Goal: Information Seeking & Learning: Learn about a topic

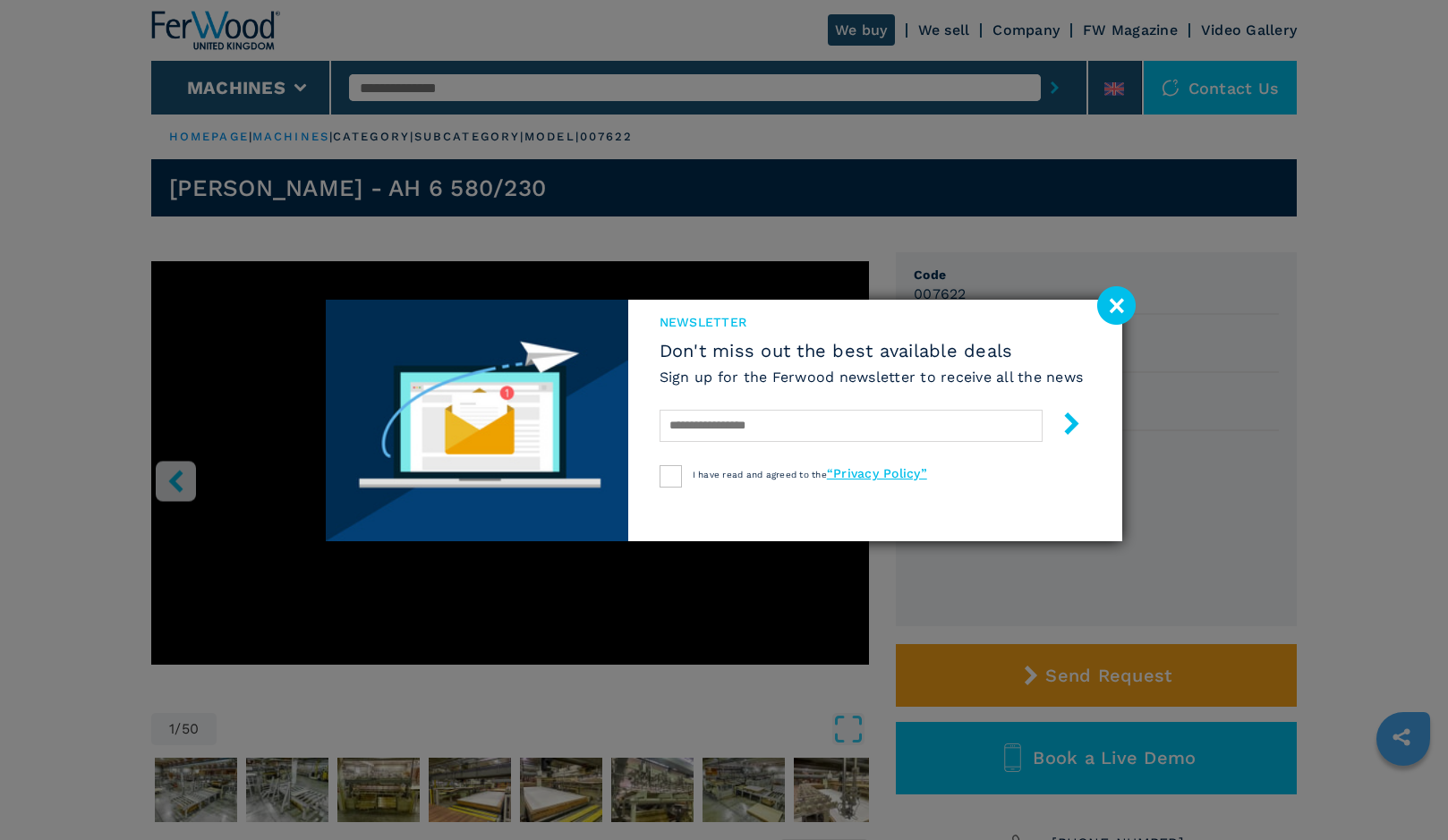
click at [1113, 297] on image at bounding box center [1116, 305] width 38 height 38
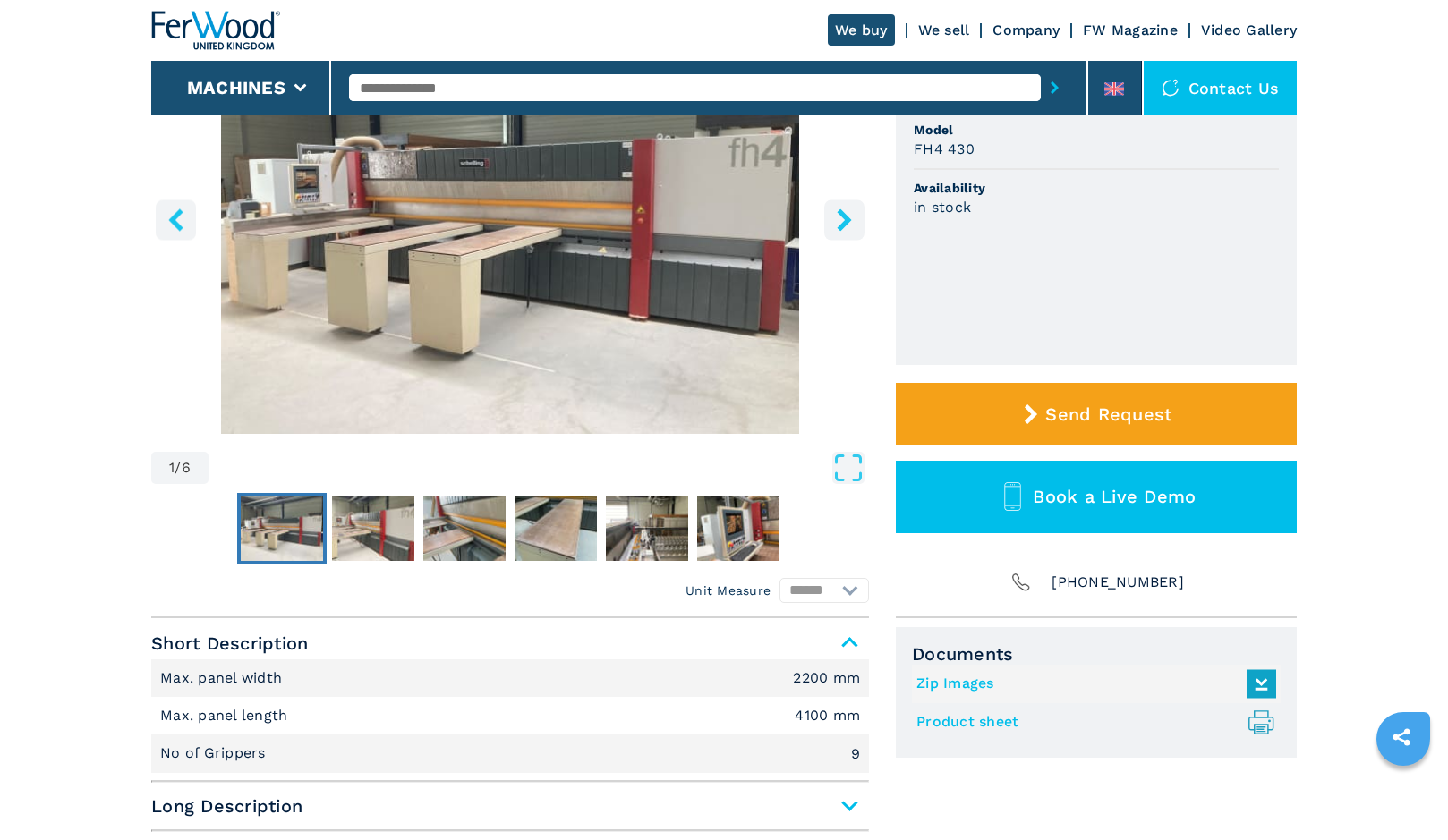
scroll to position [358, 0]
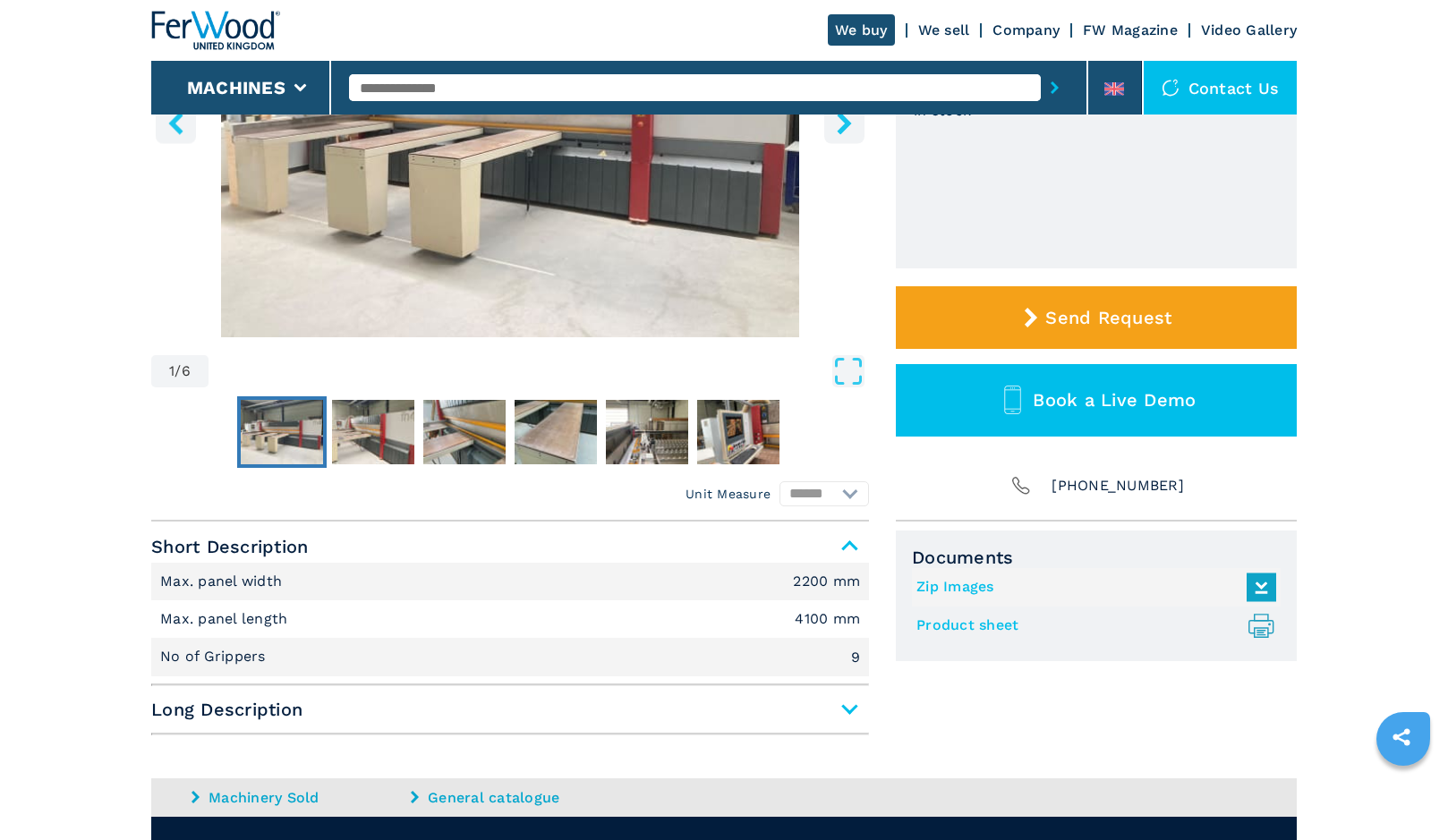
click at [1267, 626] on icon ".prefix__st0{stroke-linecap:round;stroke-linejoin:round}.prefix__st0,.prefix__s…" at bounding box center [1261, 625] width 30 height 30
click at [367, 441] on img "Go to Slide 2" at bounding box center [373, 432] width 82 height 64
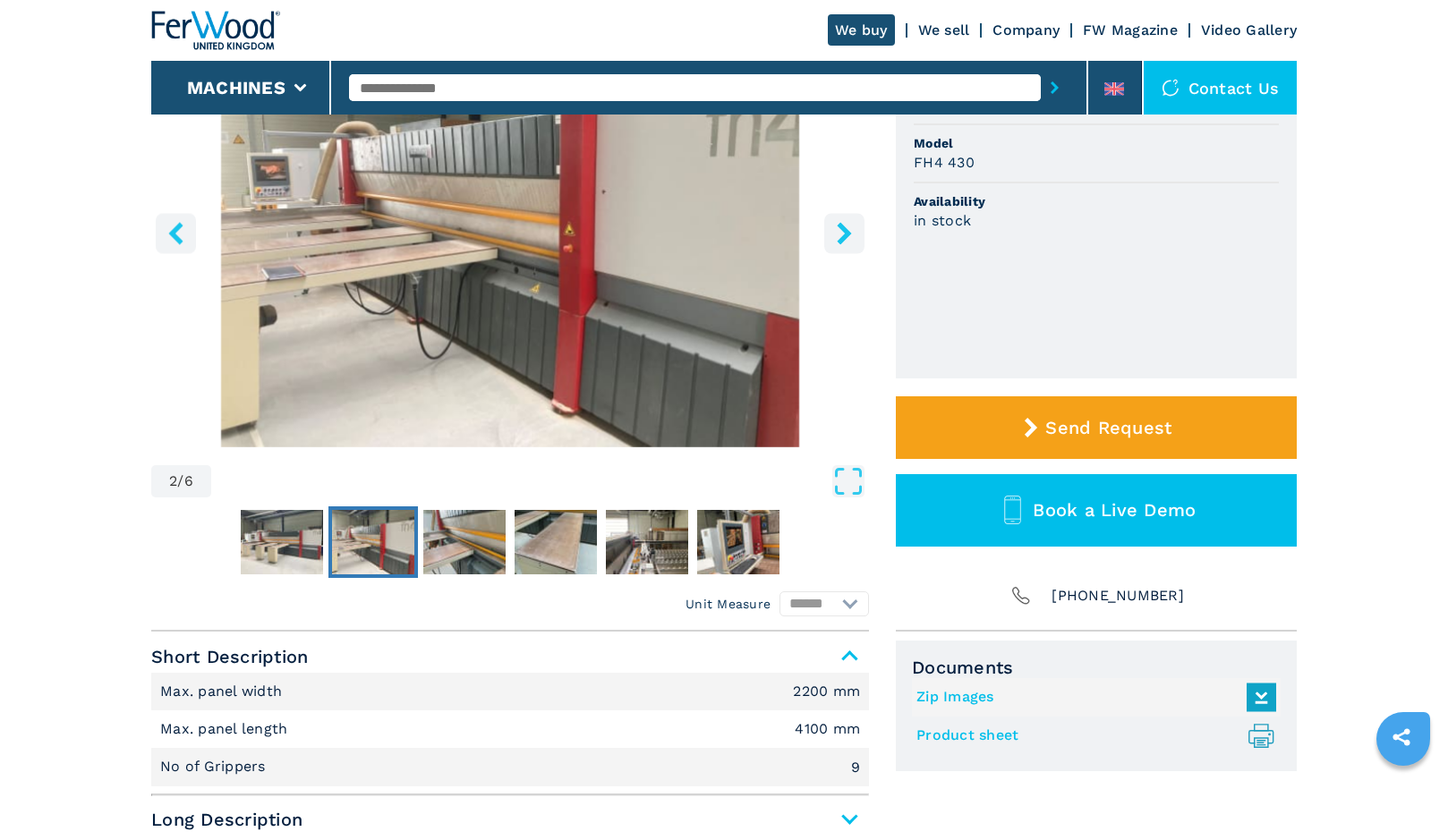
scroll to position [119, 0]
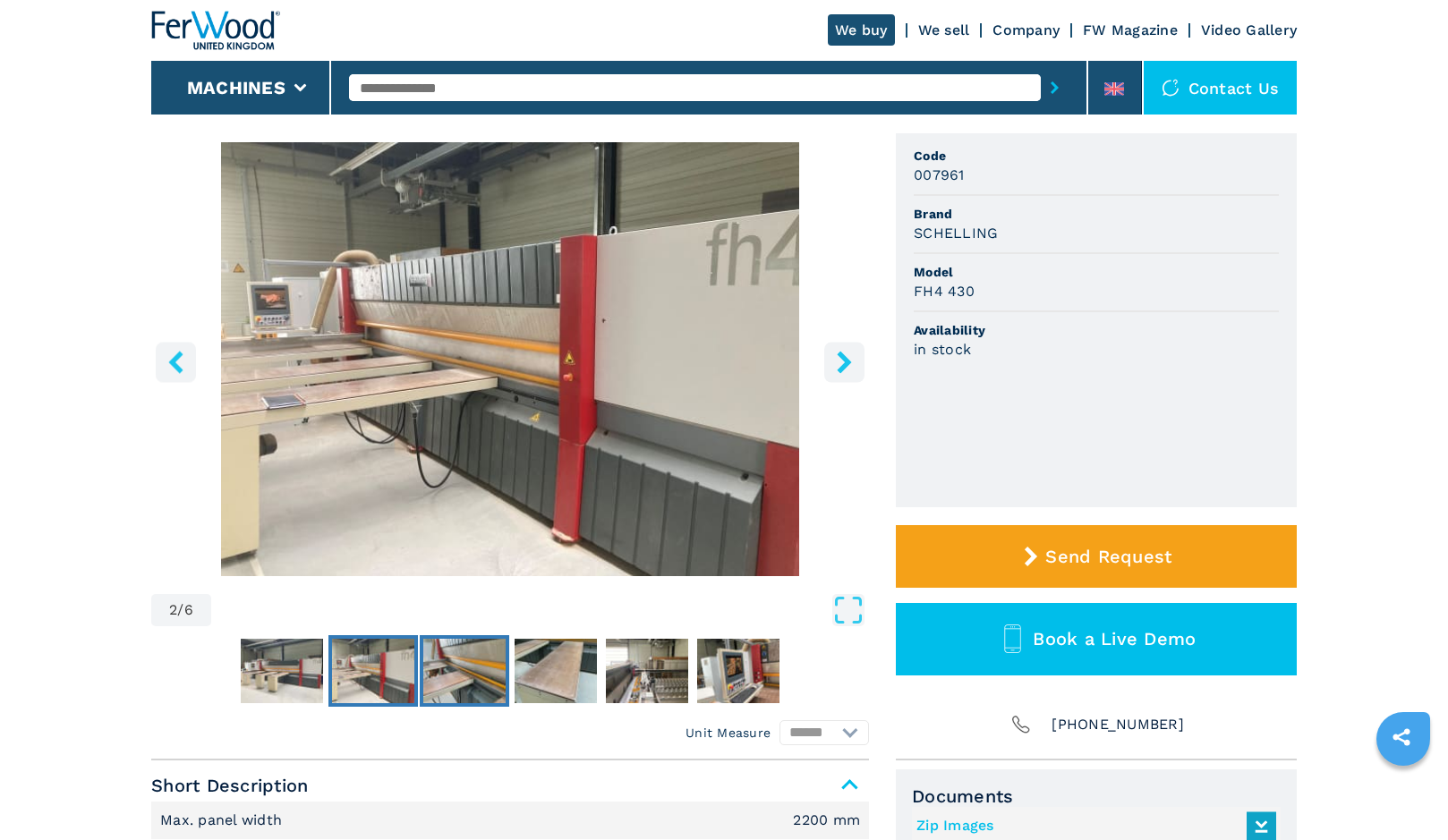
click at [463, 662] on img "Go to Slide 3" at bounding box center [464, 671] width 82 height 64
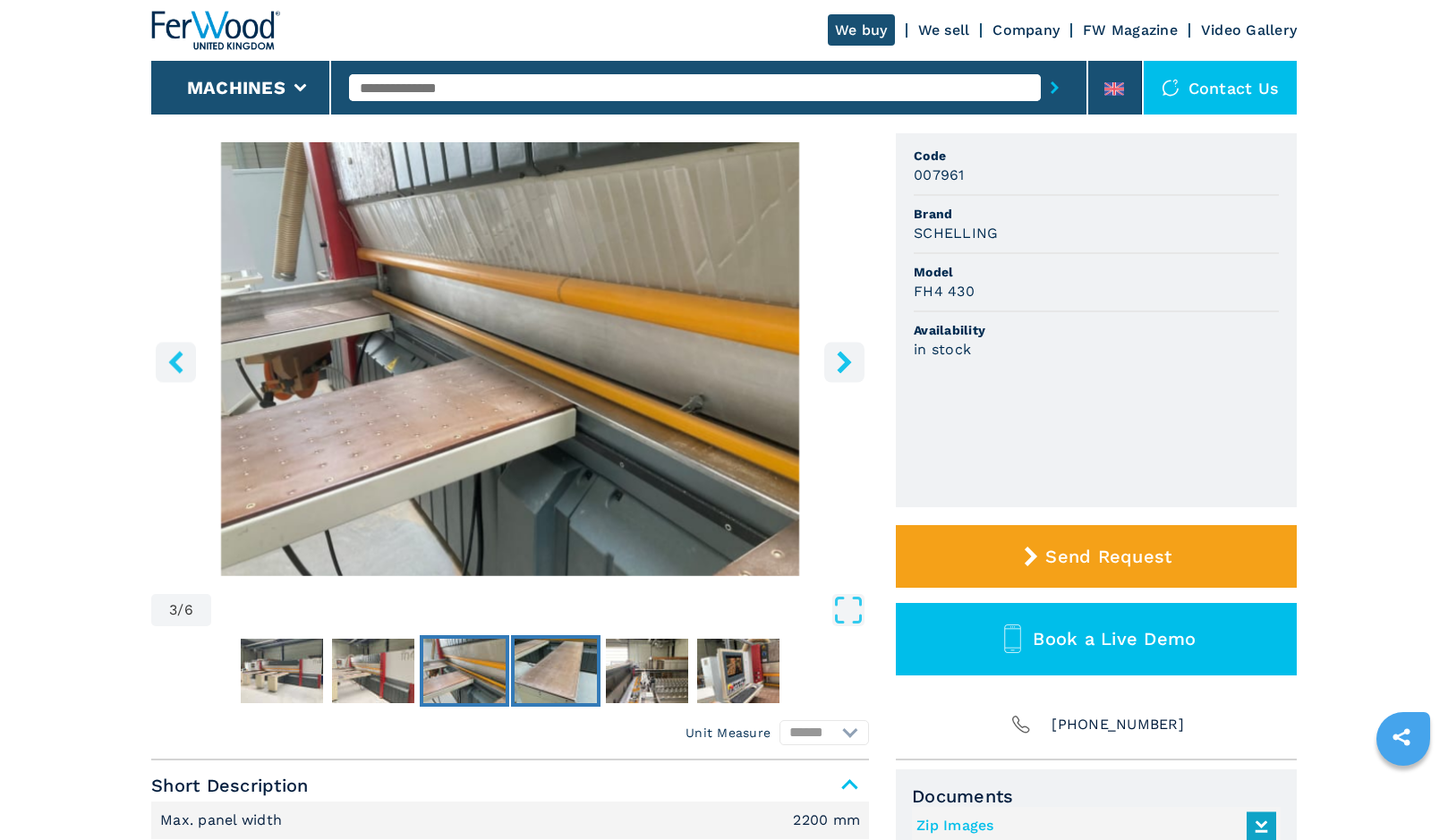
click at [560, 672] on img "Go to Slide 4" at bounding box center [556, 671] width 82 height 64
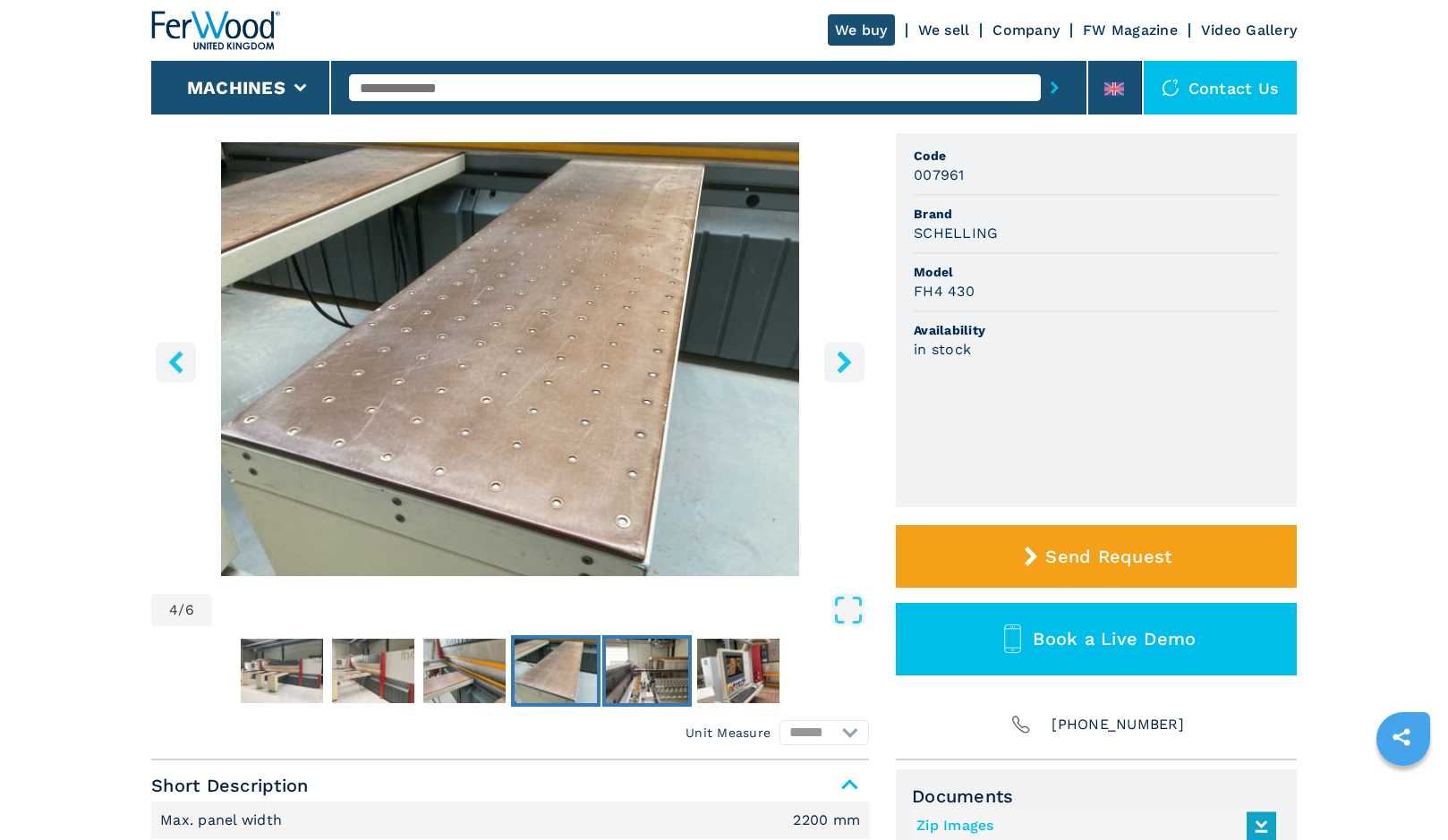
click at [636, 676] on img "Go to Slide 5" at bounding box center [647, 671] width 82 height 64
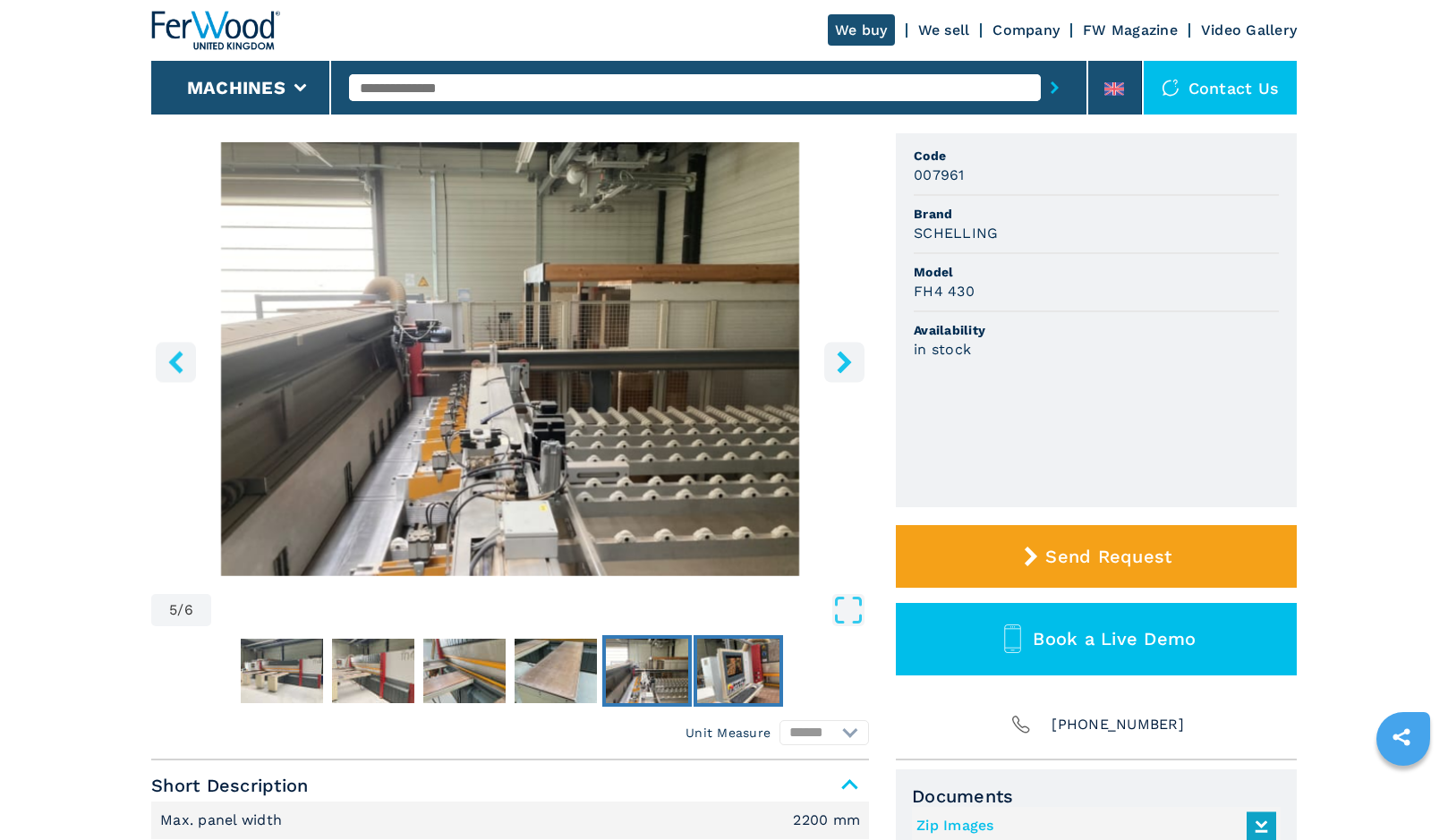
click at [731, 673] on img "Go to Slide 6" at bounding box center [738, 671] width 82 height 64
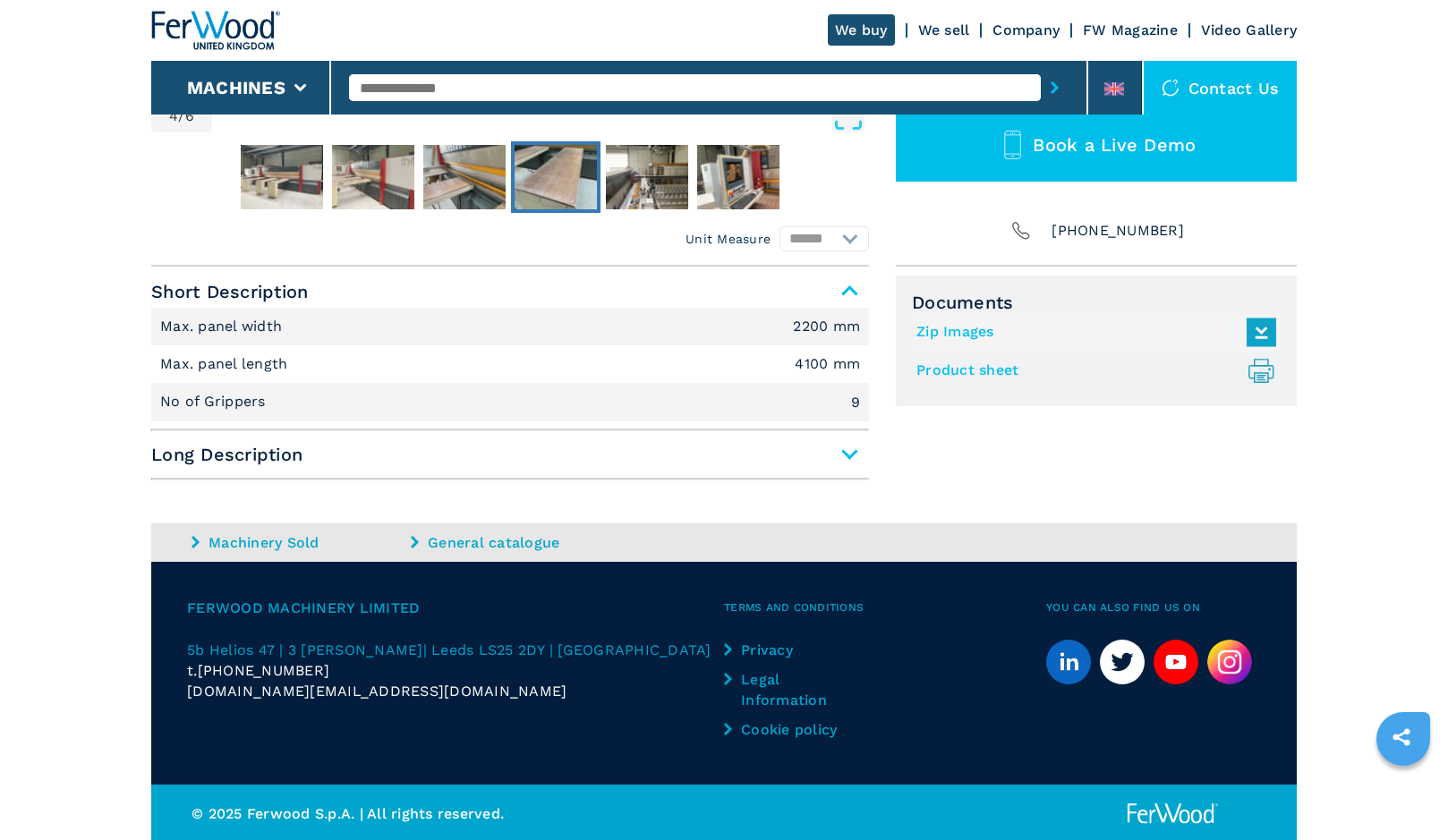
scroll to position [615, 0]
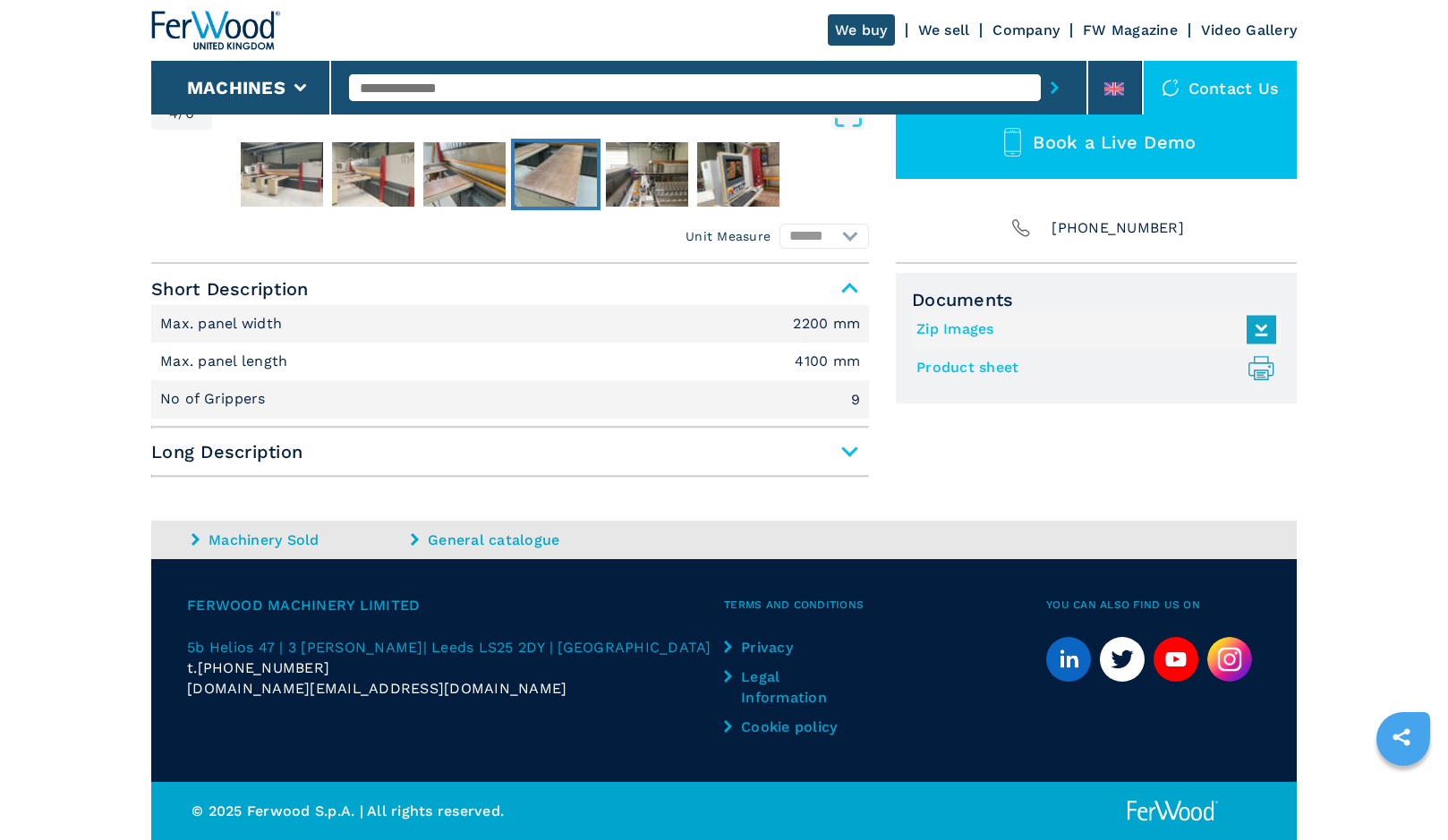
click at [837, 449] on span "Long Description" at bounding box center [510, 452] width 718 height 32
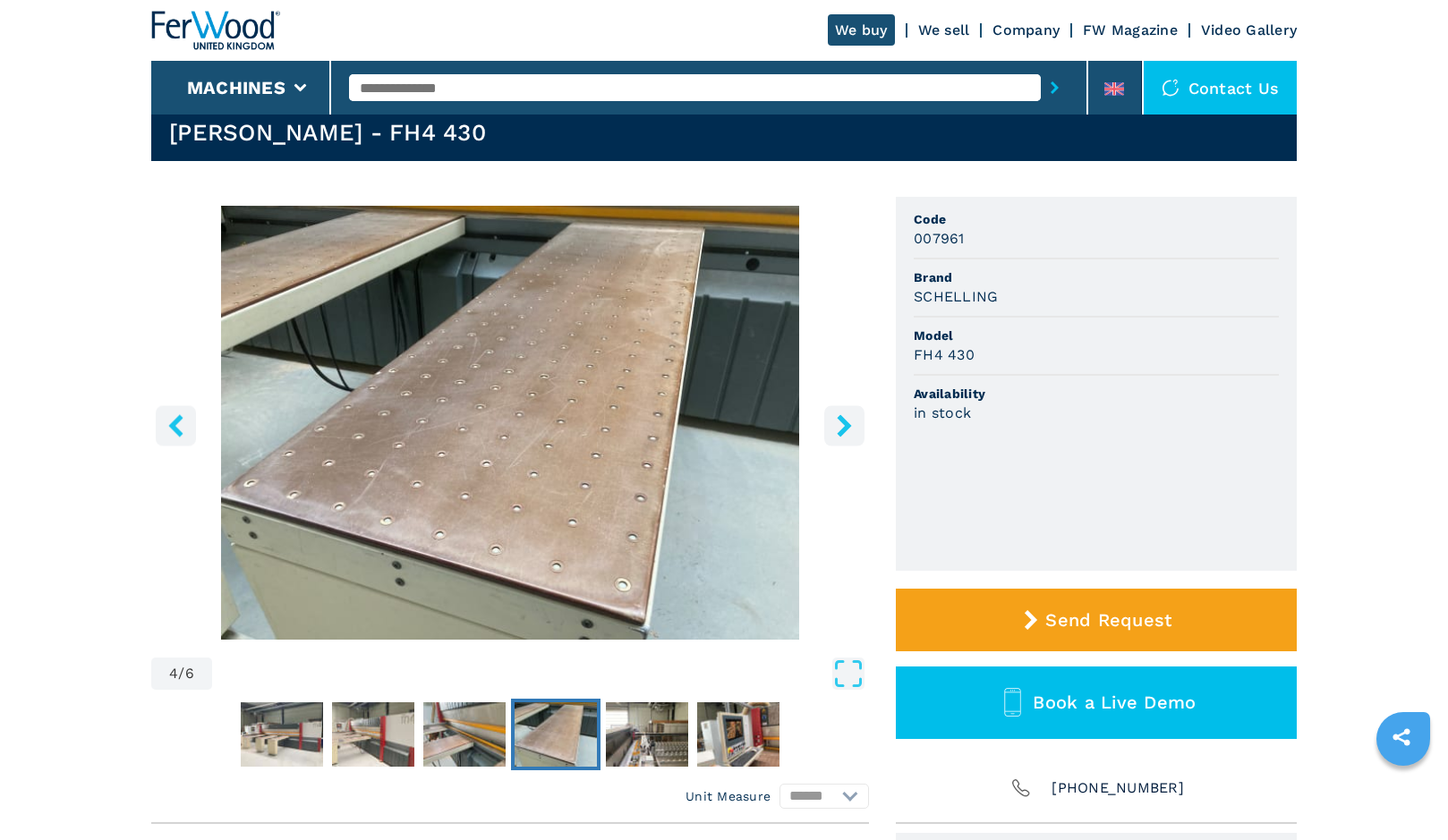
scroll to position [0, 0]
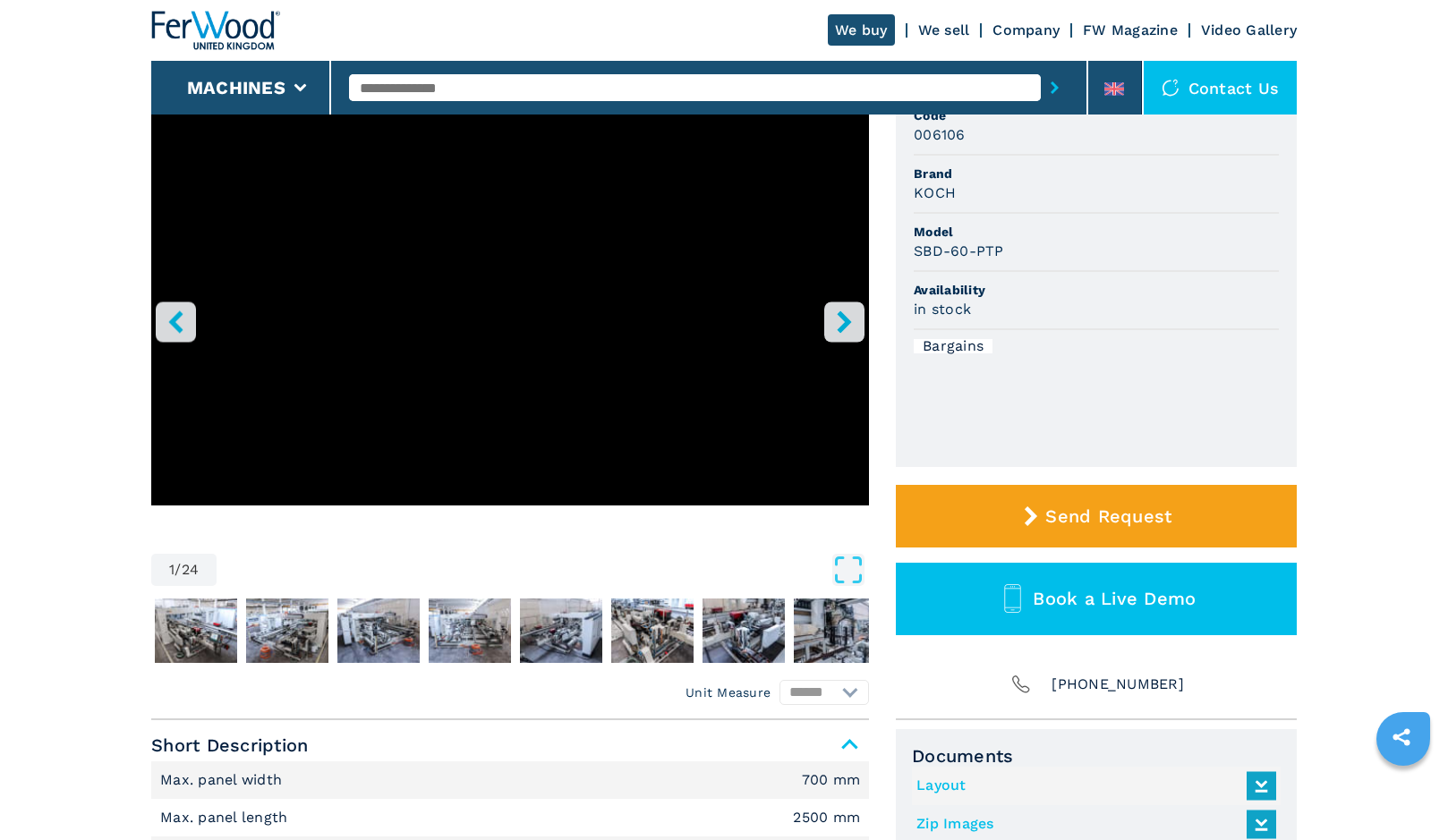
scroll to position [119, 0]
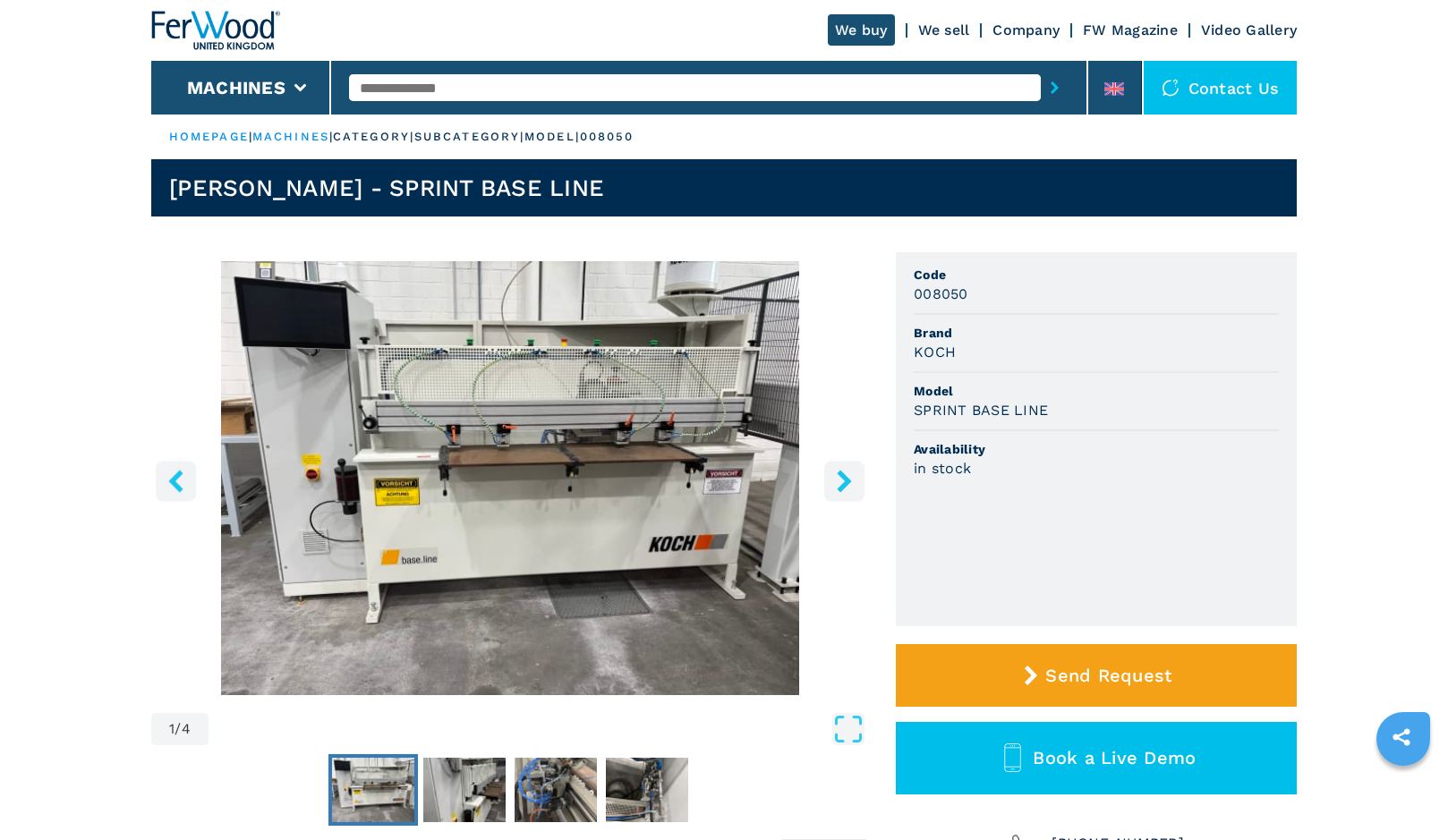
click at [635, 140] on p "008050" at bounding box center [607, 137] width 55 height 16
click at [424, 80] on input "text" at bounding box center [694, 88] width 692 height 27
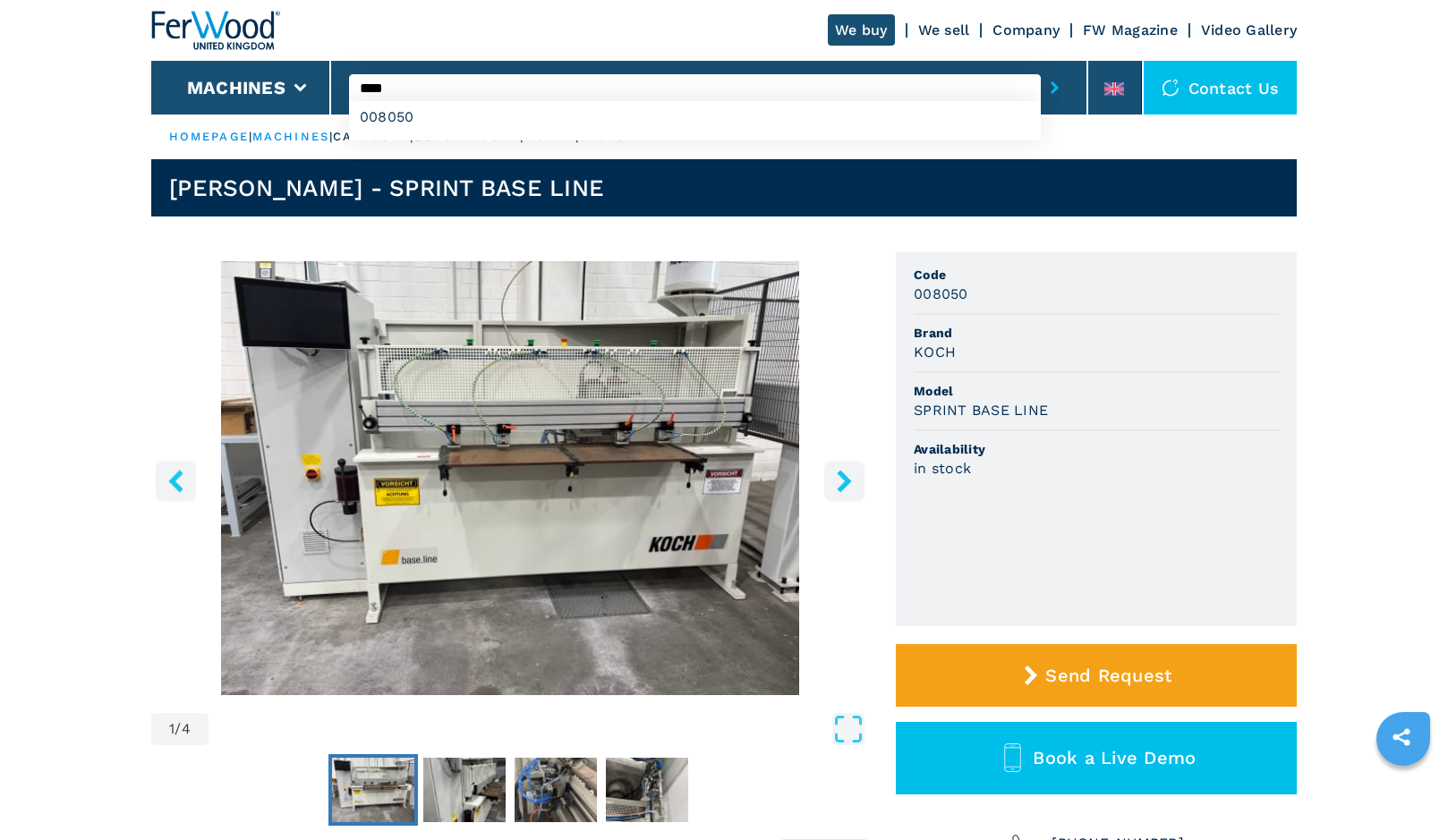
type input "****"
click at [1041, 67] on button "submit-button" at bounding box center [1054, 88] width 28 height 41
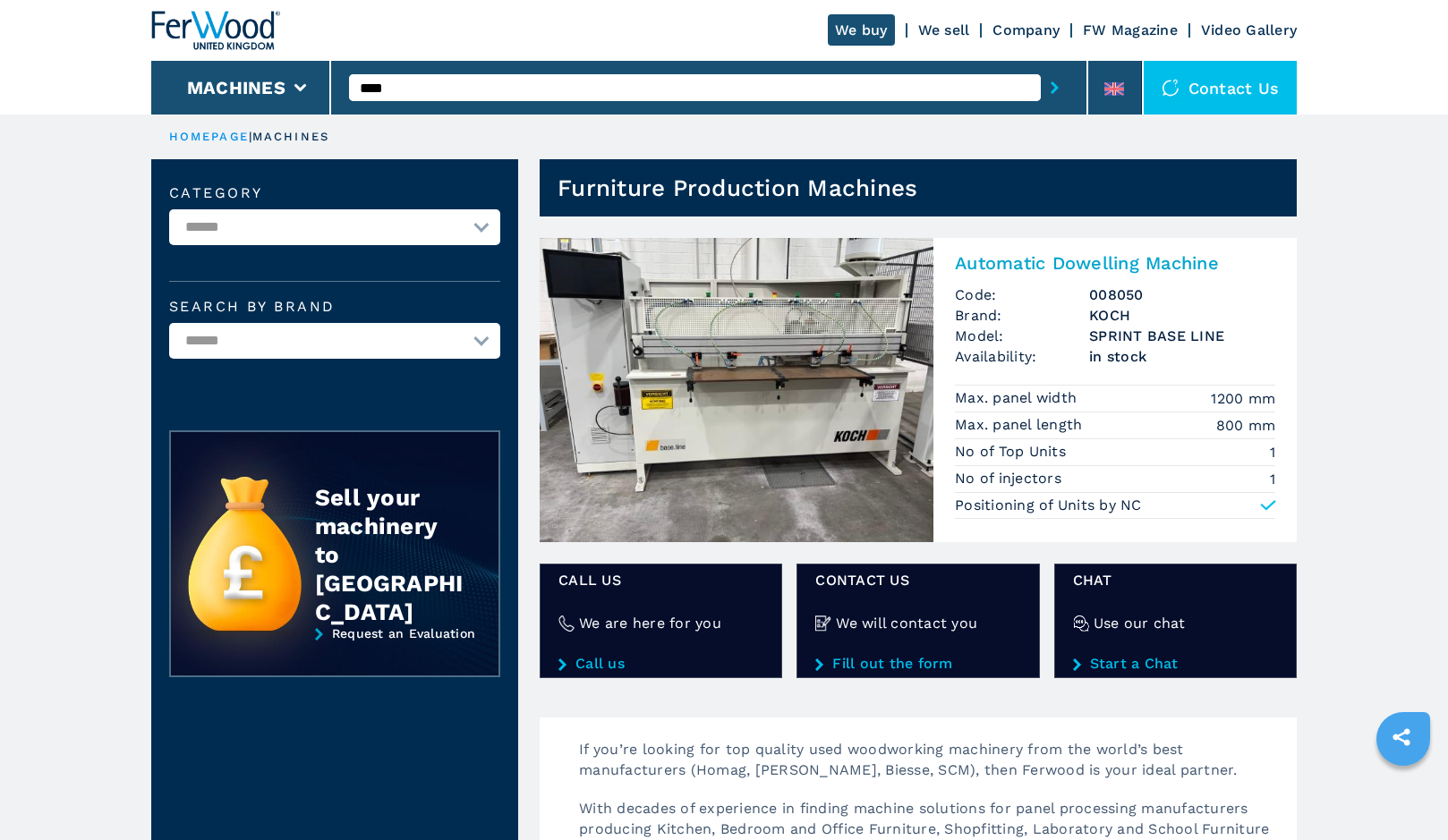
click at [1269, 509] on icon at bounding box center [1268, 505] width 18 height 18
click at [1264, 505] on icon at bounding box center [1268, 505] width 18 height 18
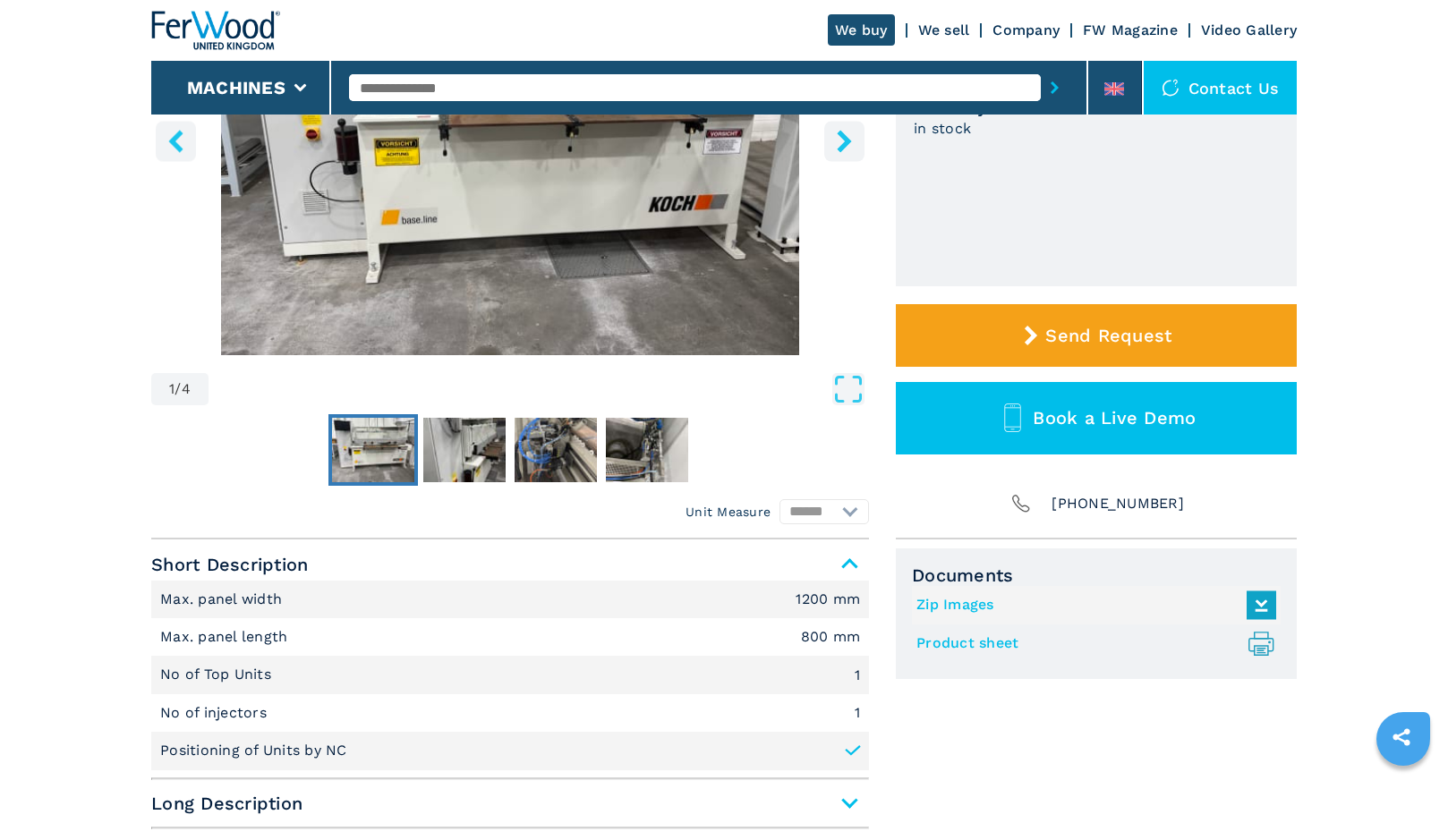
scroll to position [239, 0]
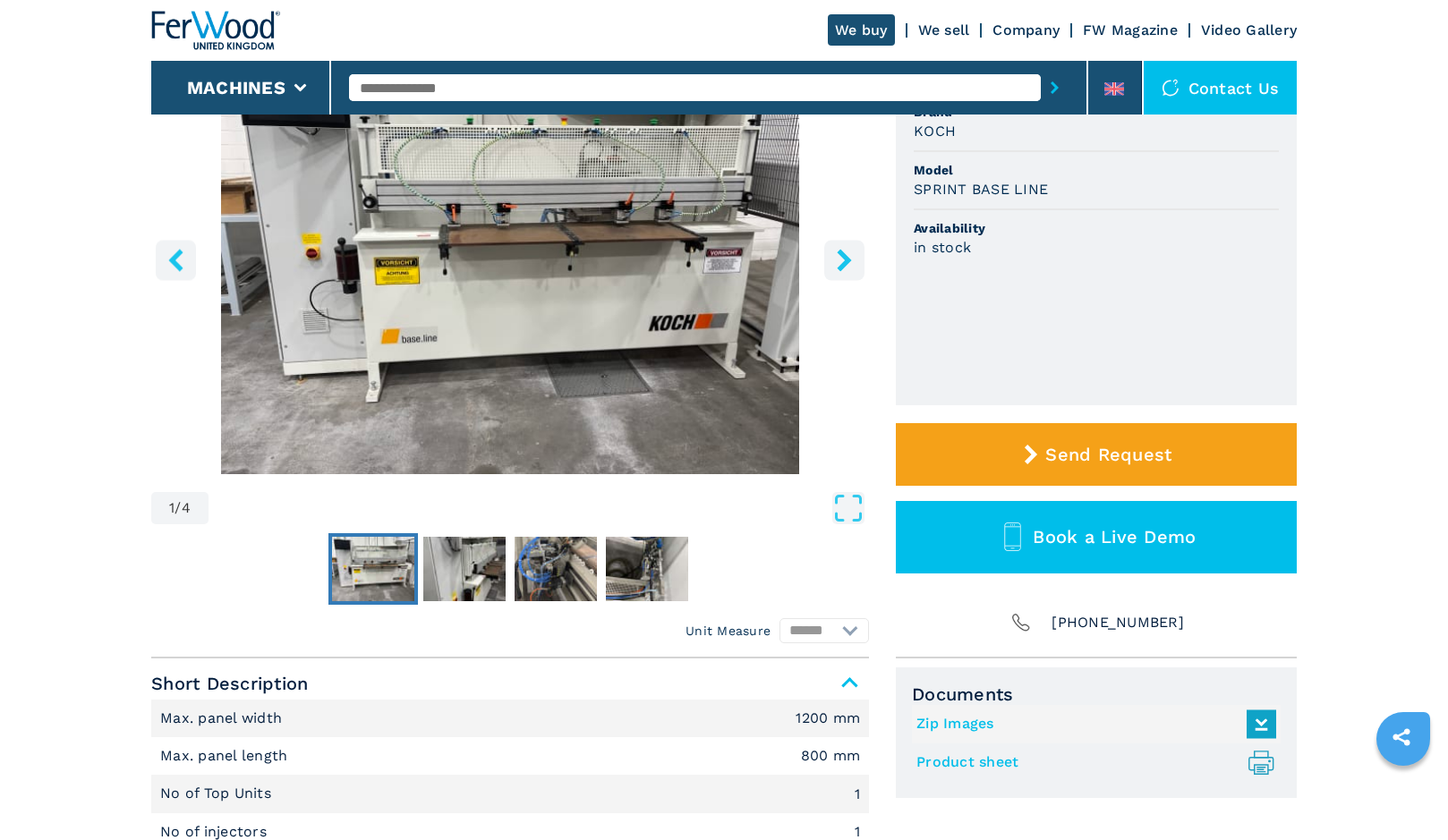
click at [837, 273] on button "right-button" at bounding box center [844, 259] width 40 height 40
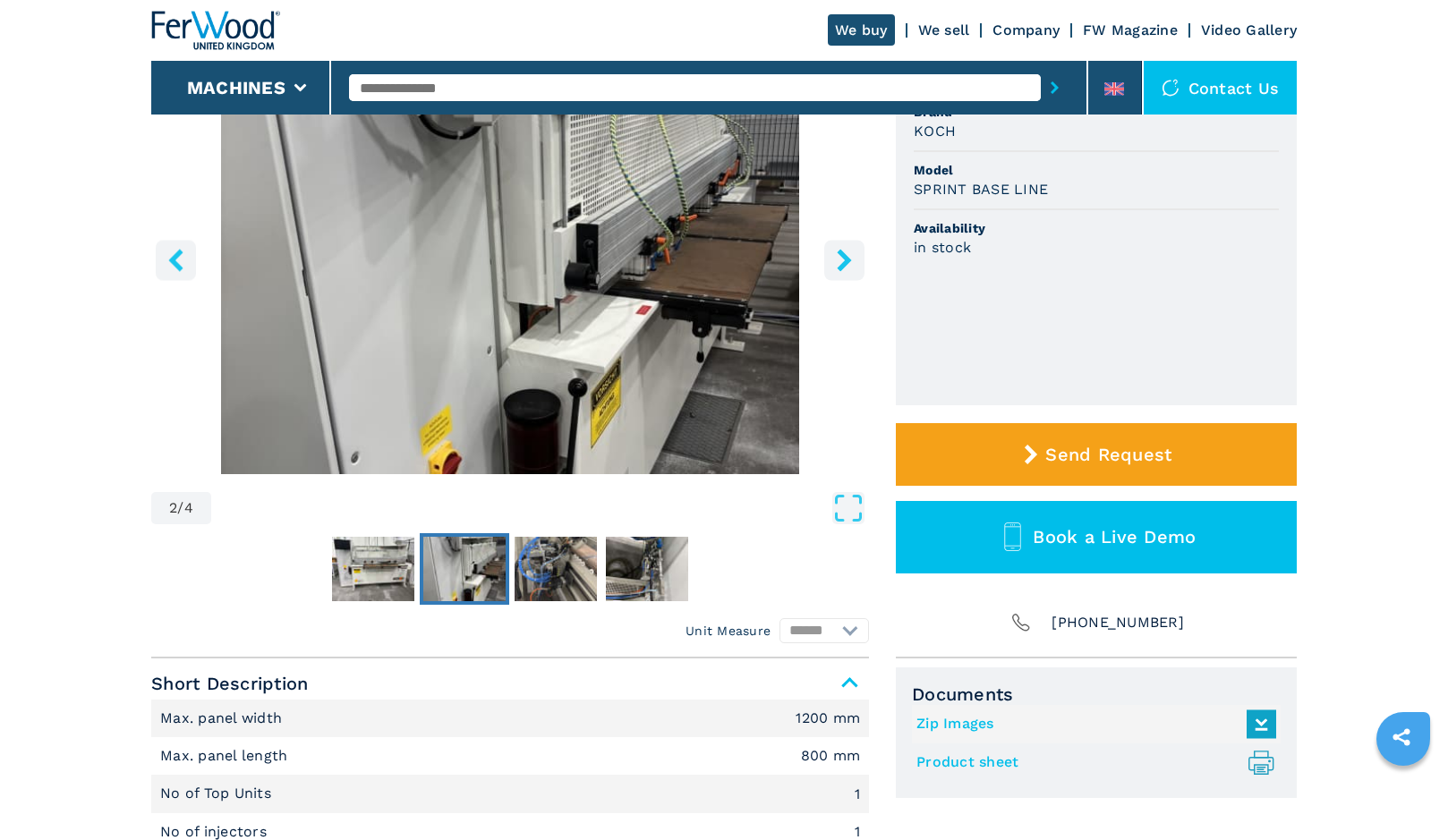
click at [838, 276] on button "right-button" at bounding box center [844, 259] width 40 height 40
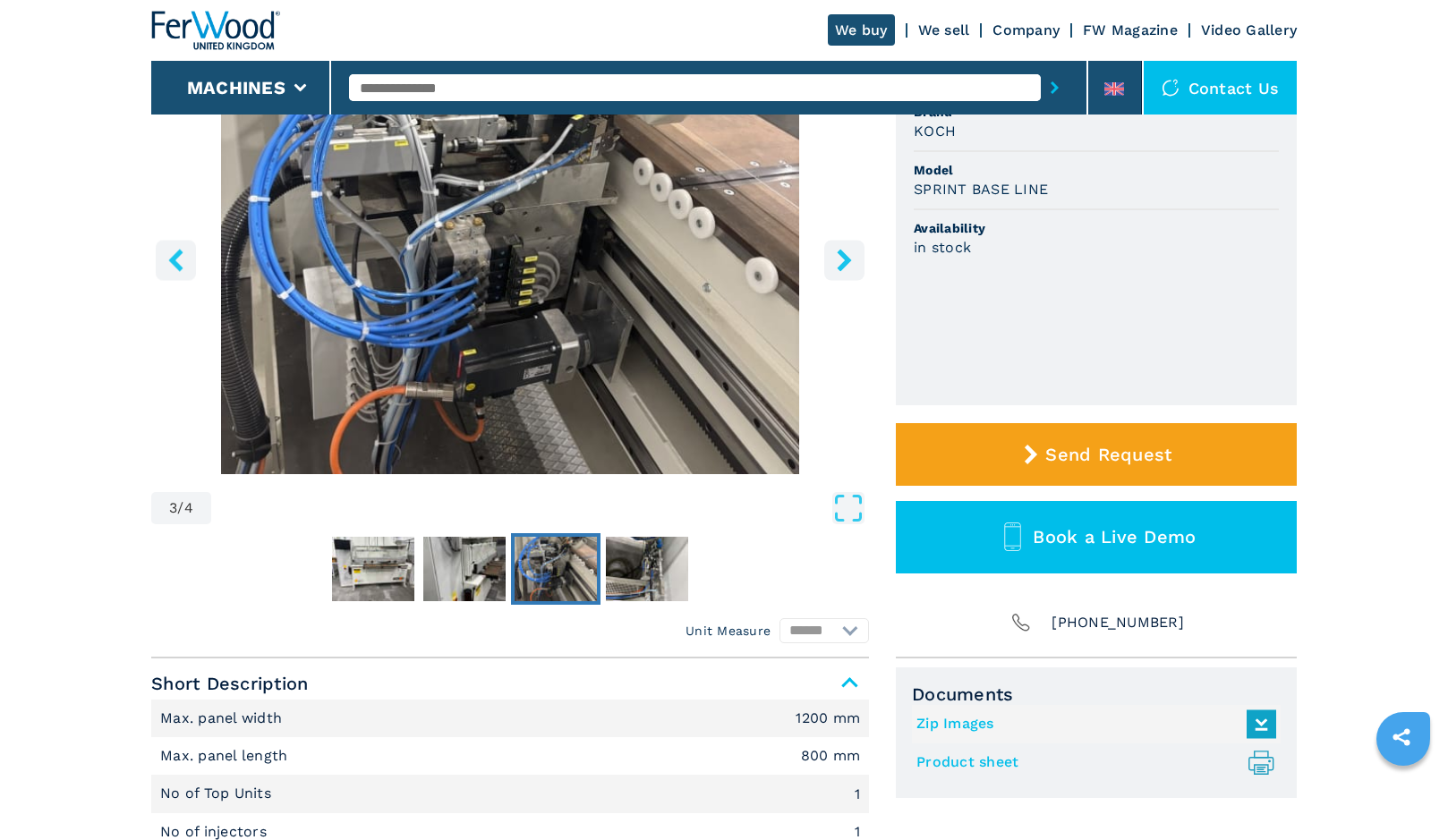
click at [838, 276] on button "right-button" at bounding box center [844, 259] width 40 height 40
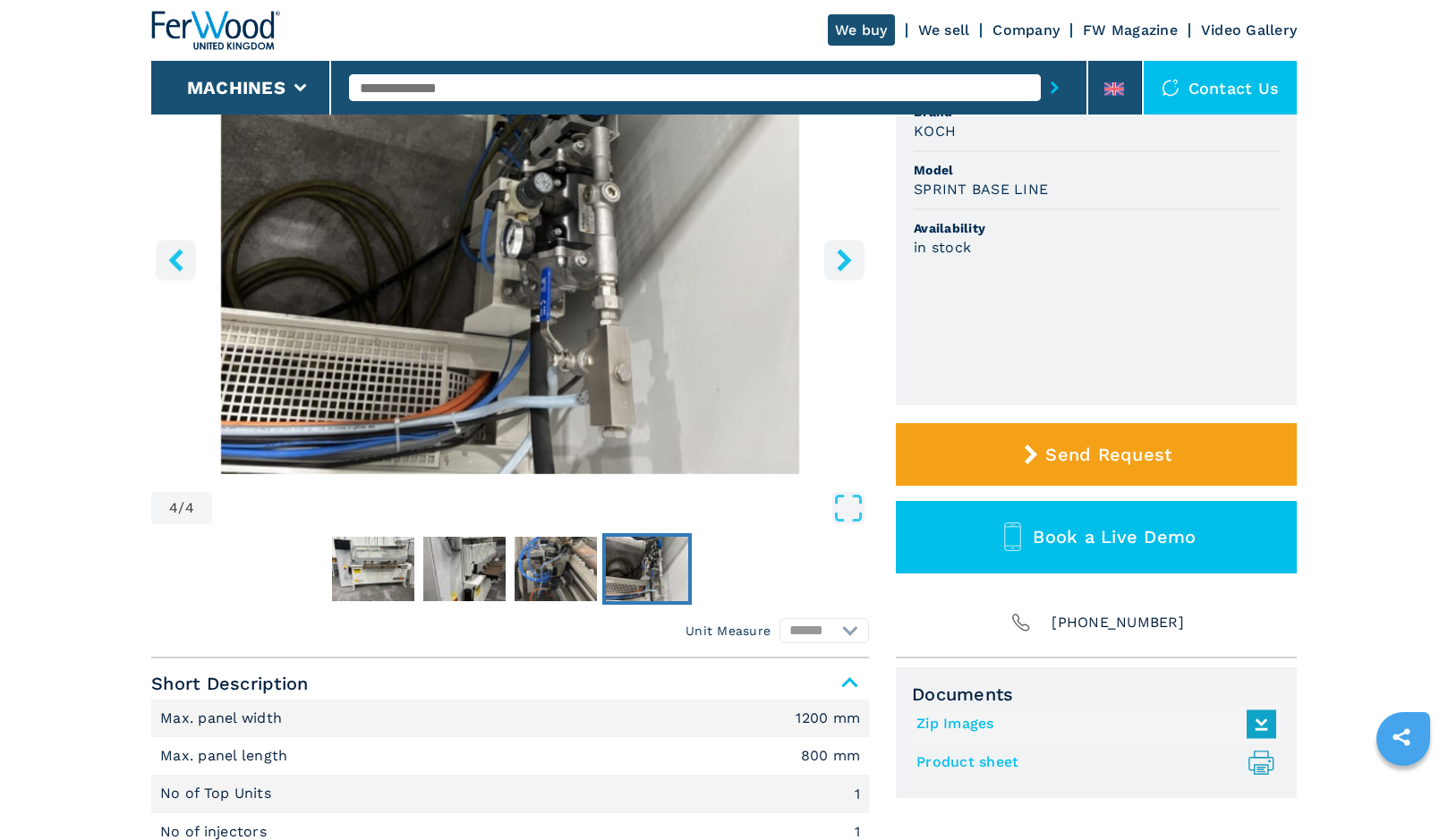
click at [838, 276] on button "right-button" at bounding box center [844, 259] width 40 height 40
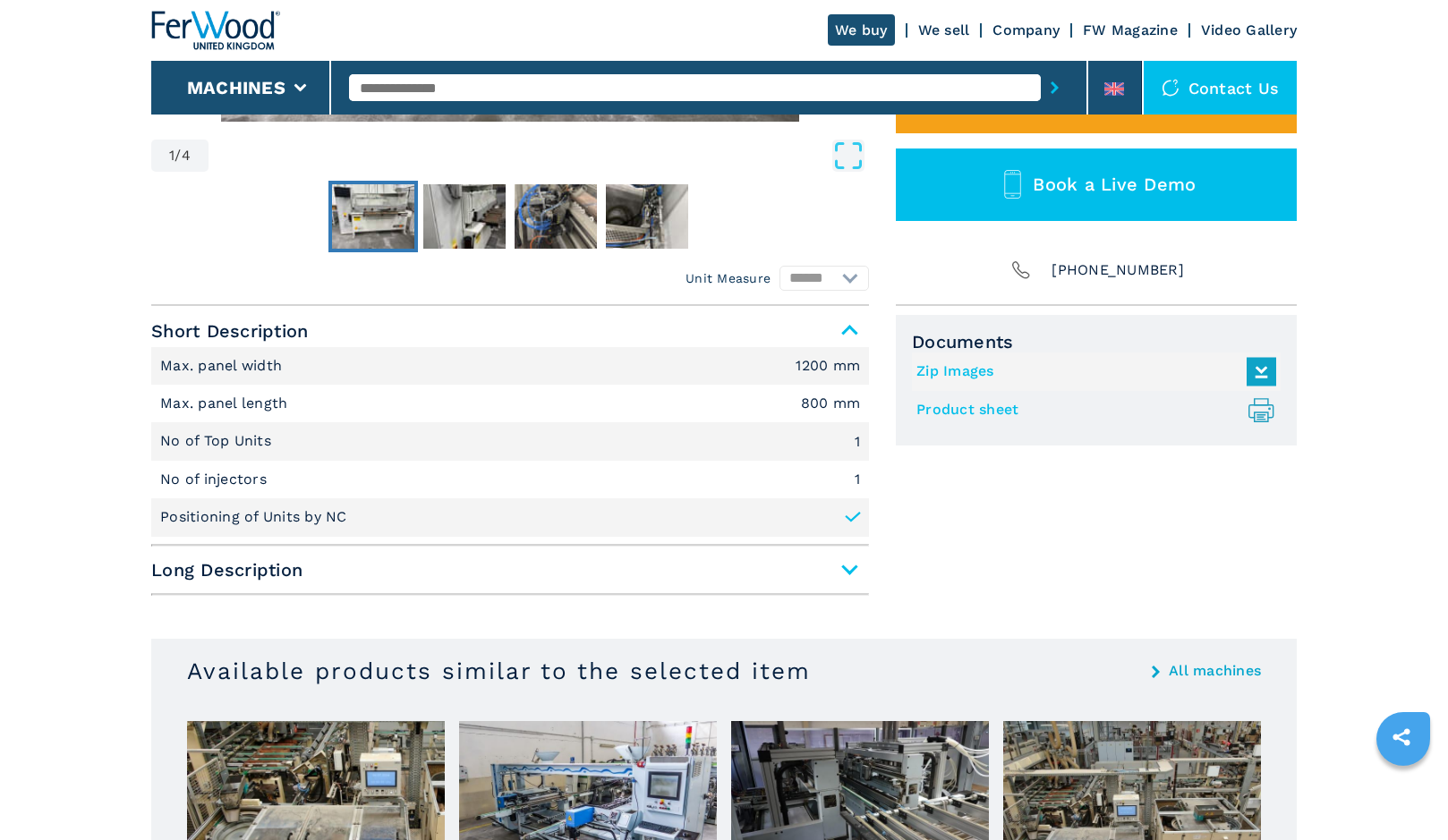
scroll to position [597, 0]
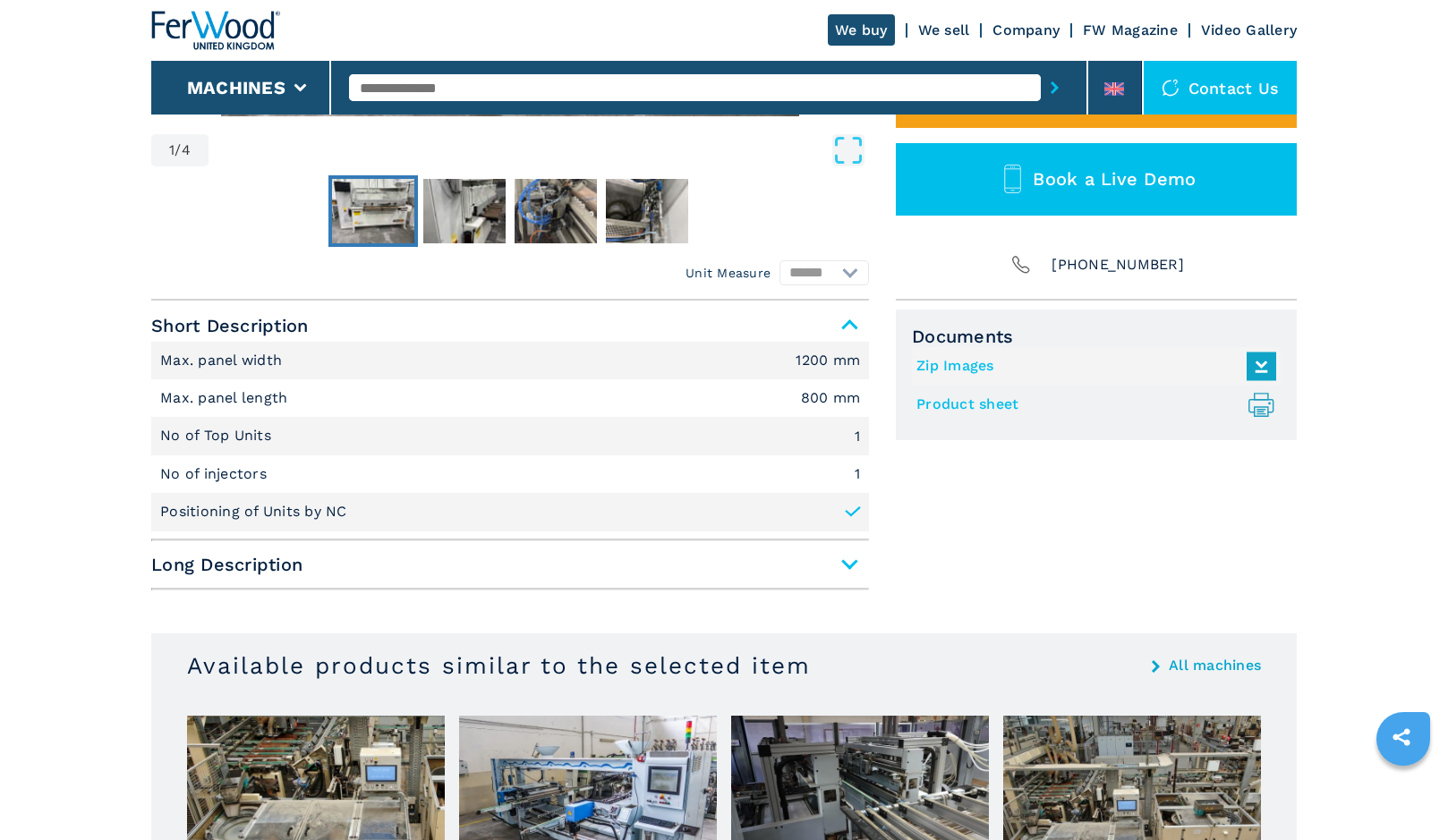
click at [1265, 414] on icon ".prefix__st0{stroke-linecap:round;stroke-linejoin:round}.prefix__st0,.prefix__s…" at bounding box center [1261, 404] width 30 height 30
